Goal: Use online tool/utility: Utilize a website feature to perform a specific function

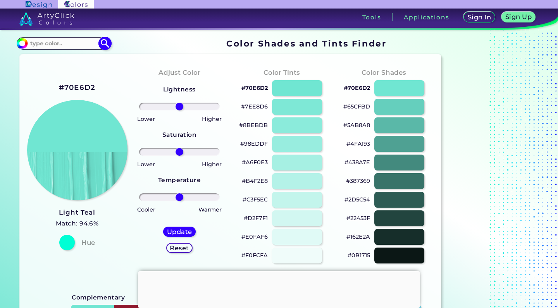
click at [83, 40] on input at bounding box center [64, 43] width 72 height 10
paste input "#bbd4e7"
type input "#bbd4e7"
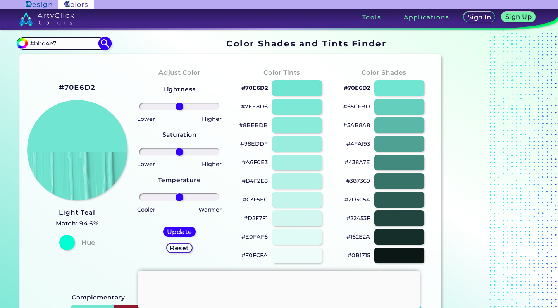
type input "#bbd4e7"
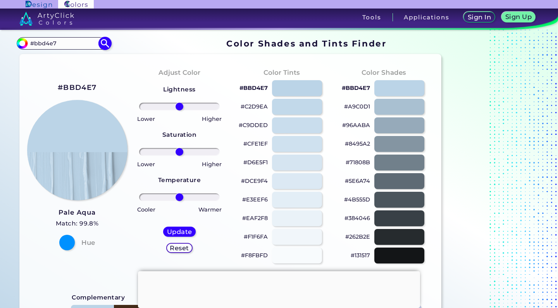
click at [72, 44] on input "#bbd4e7" at bounding box center [64, 43] width 72 height 10
type input "283c"
click at [103, 43] on img at bounding box center [105, 44] width 14 height 14
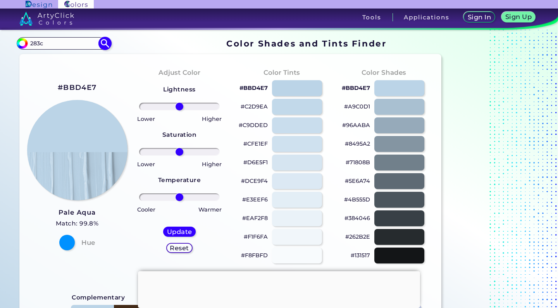
type input "#000000"
click at [64, 41] on input "283c" at bounding box center [64, 43] width 72 height 10
paste input "#4272b"
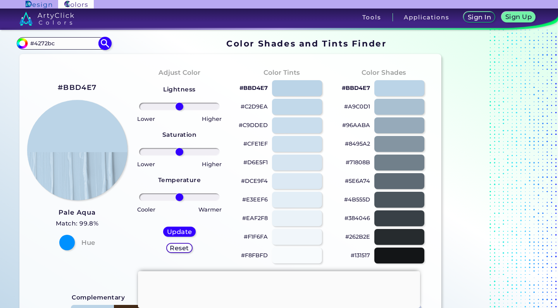
type input "#4272bc"
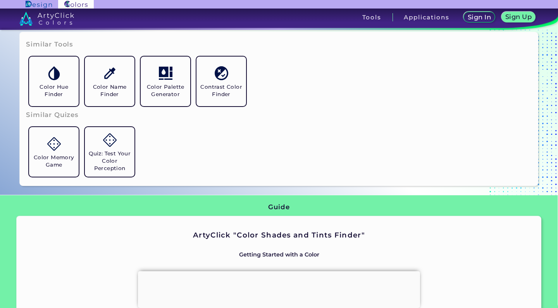
scroll to position [570, 0]
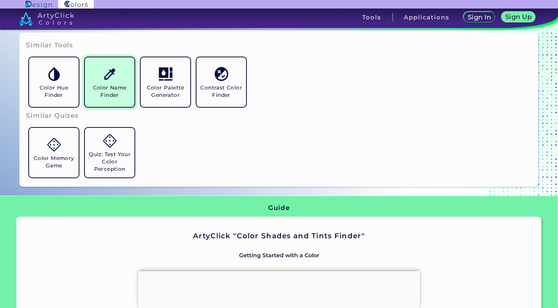
click at [111, 77] on img at bounding box center [110, 74] width 14 height 14
